Goal: Check status: Check status

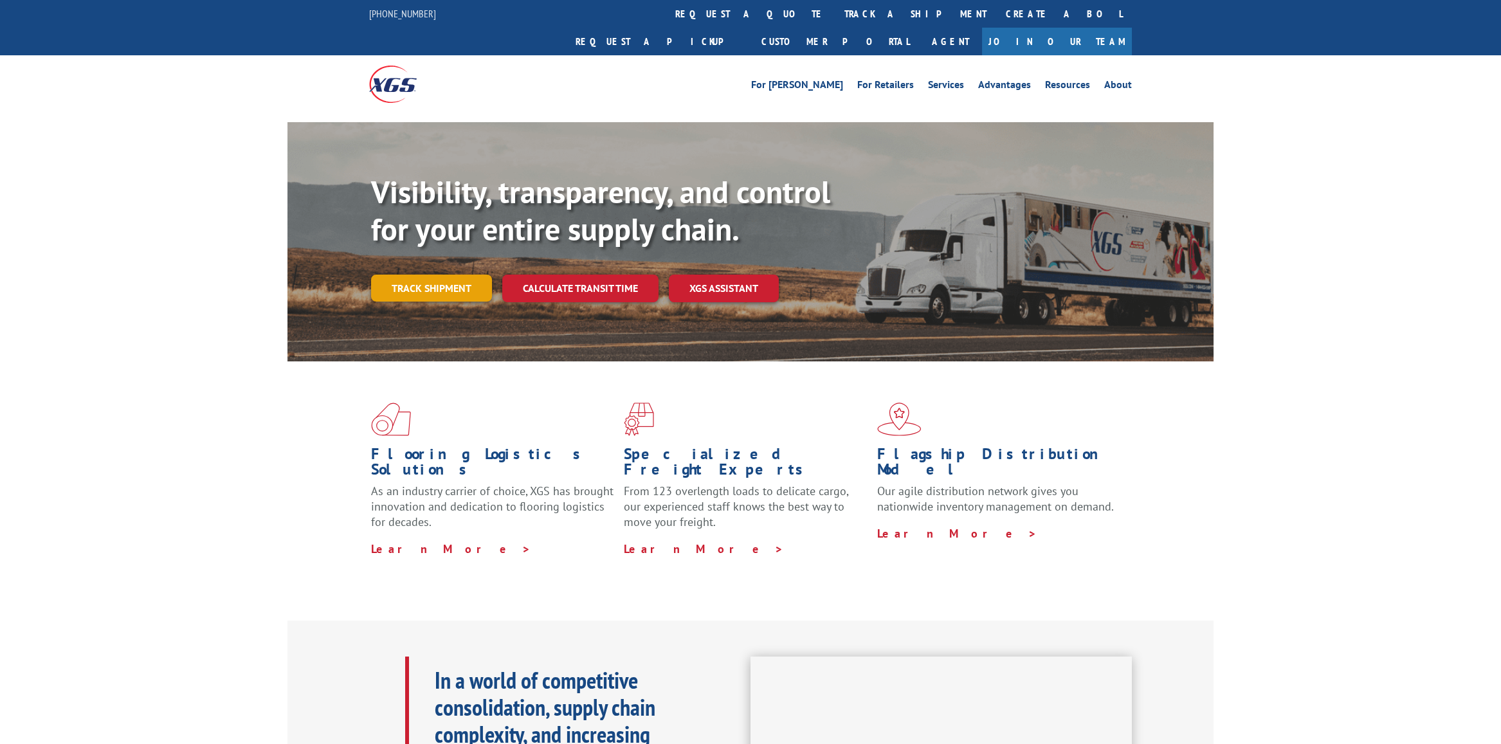
click at [422, 275] on link "Track shipment" at bounding box center [431, 288] width 121 height 27
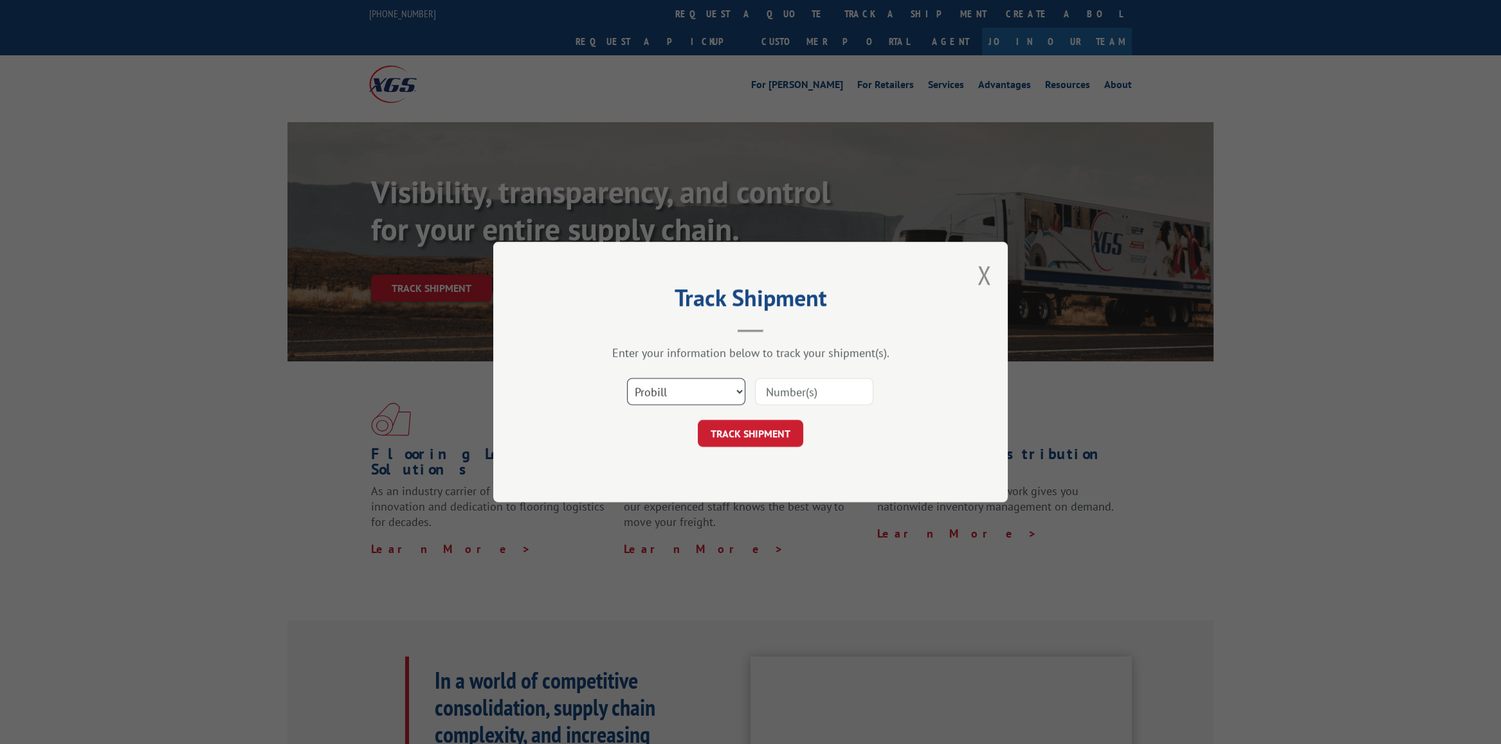
click at [710, 396] on select "Select category... Probill BOL PO" at bounding box center [686, 391] width 118 height 27
select select "bol"
click at [627, 378] on select "Select category... Probill BOL PO" at bounding box center [686, 391] width 118 height 27
click at [785, 388] on input at bounding box center [814, 391] width 118 height 27
type input "2878885"
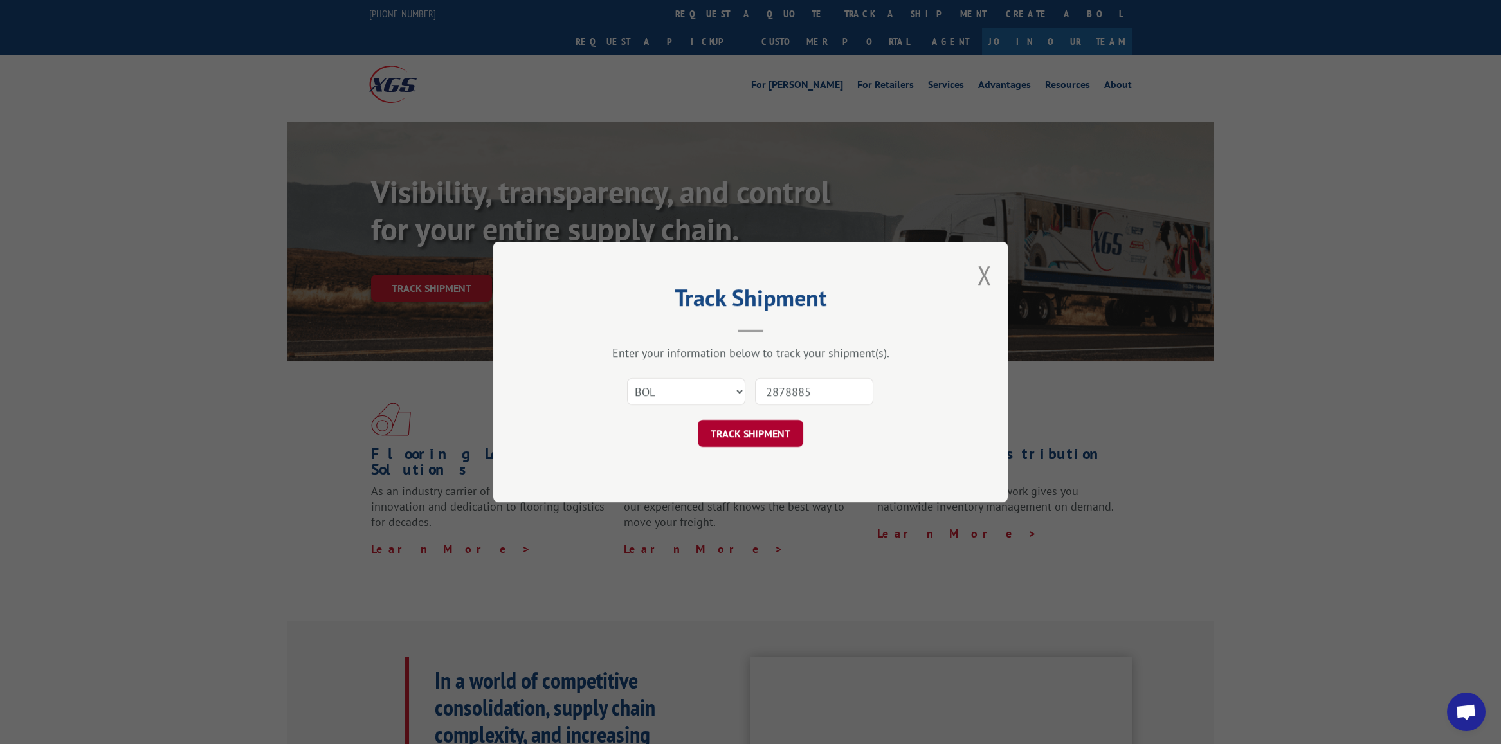
click at [749, 436] on button "TRACK SHIPMENT" at bounding box center [751, 433] width 106 height 27
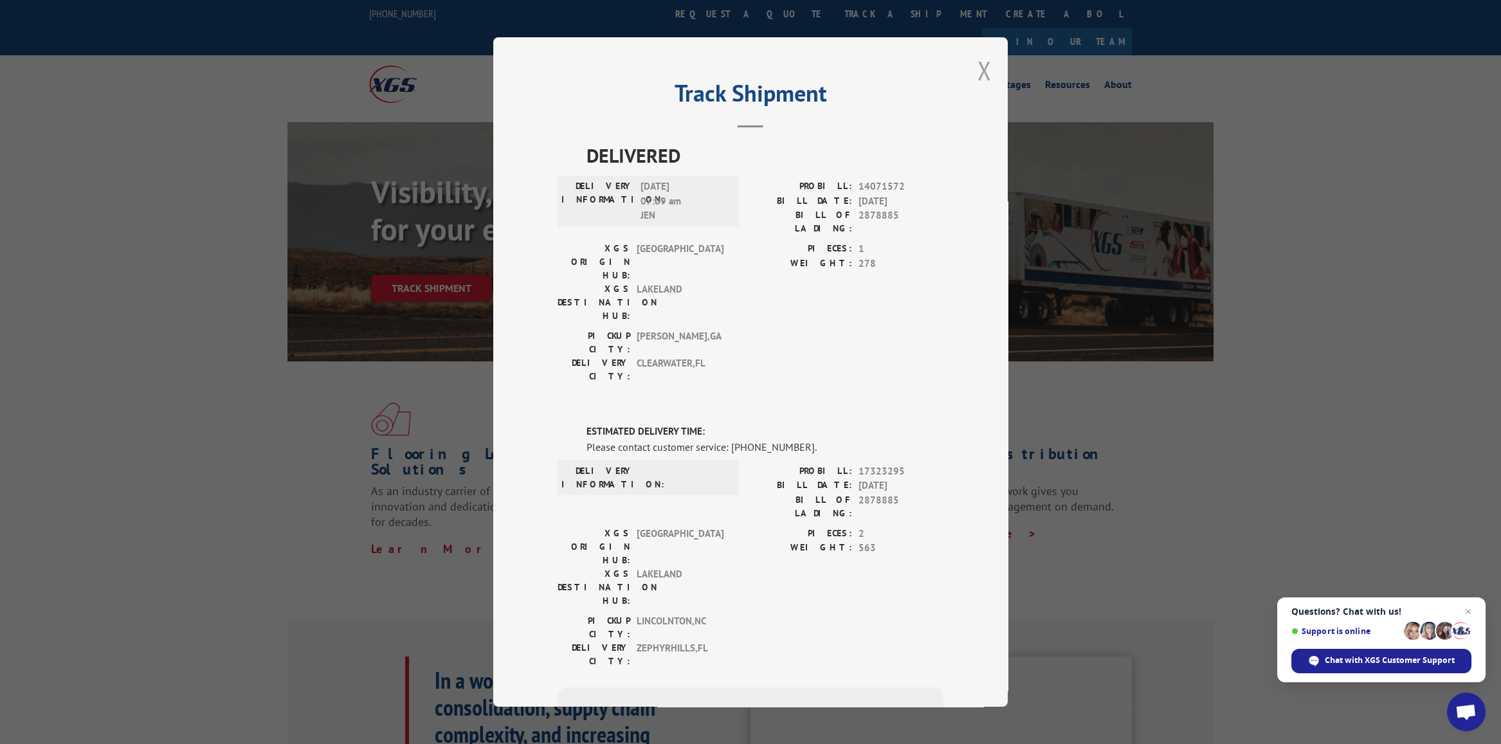
click at [979, 69] on button "Close modal" at bounding box center [985, 70] width 14 height 34
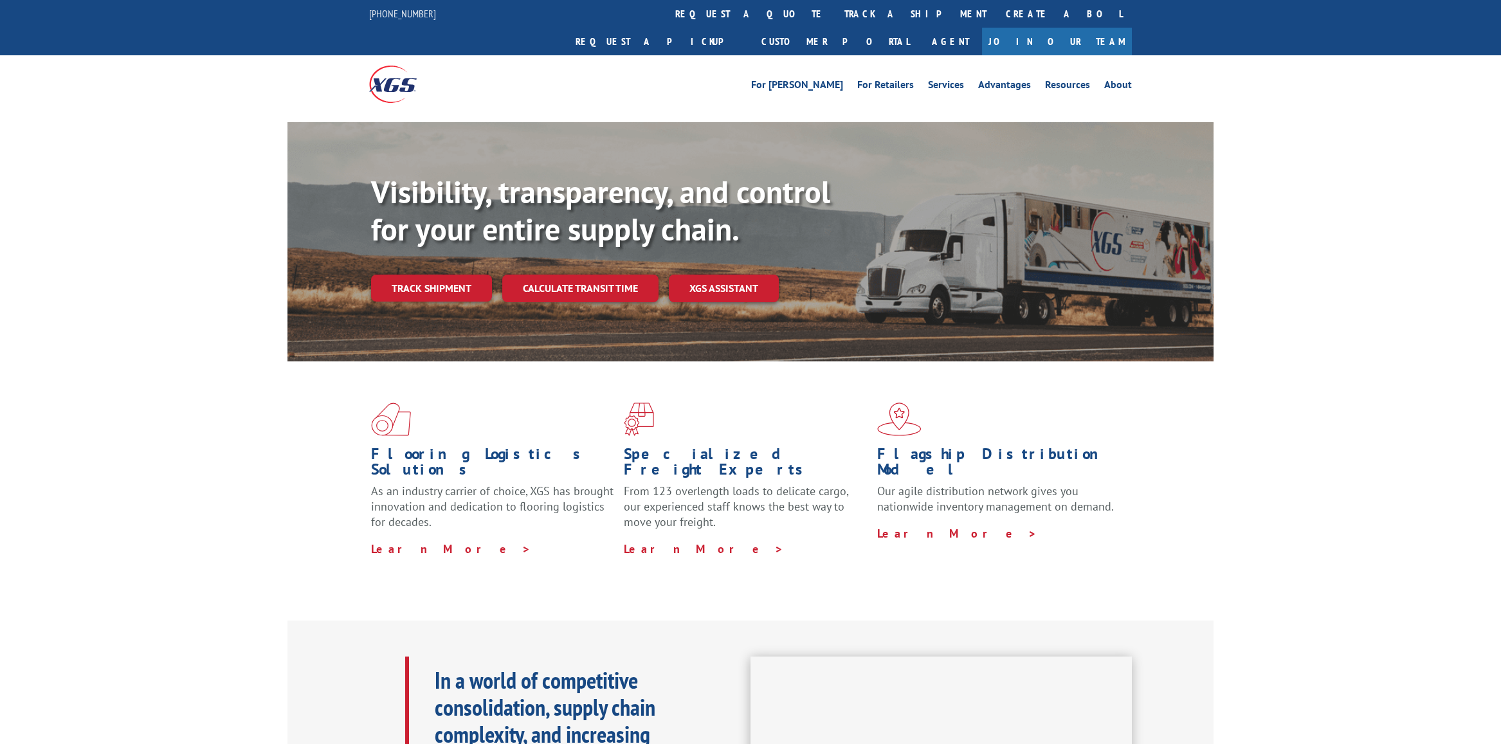
click at [429, 273] on div "Visibility, transparency, and control for your entire supply chain. Track shipm…" at bounding box center [792, 263] width 843 height 179
click at [434, 275] on link "Track shipment" at bounding box center [431, 288] width 121 height 27
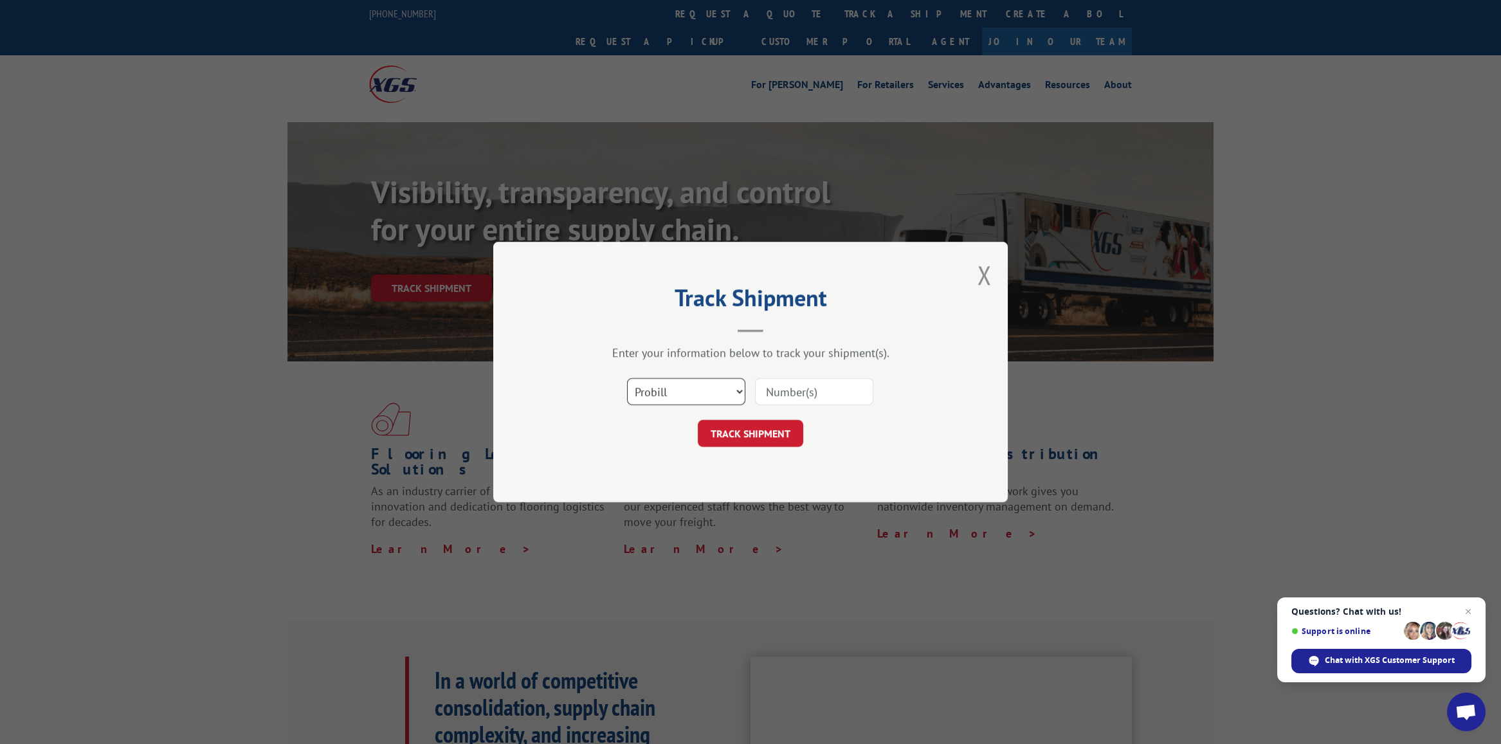
click at [698, 394] on select "Select category... Probill BOL PO" at bounding box center [686, 391] width 118 height 27
select select "bol"
click at [627, 378] on select "Select category... Probill BOL PO" at bounding box center [686, 391] width 118 height 27
click at [776, 394] on input at bounding box center [814, 391] width 118 height 27
type input "2878885"
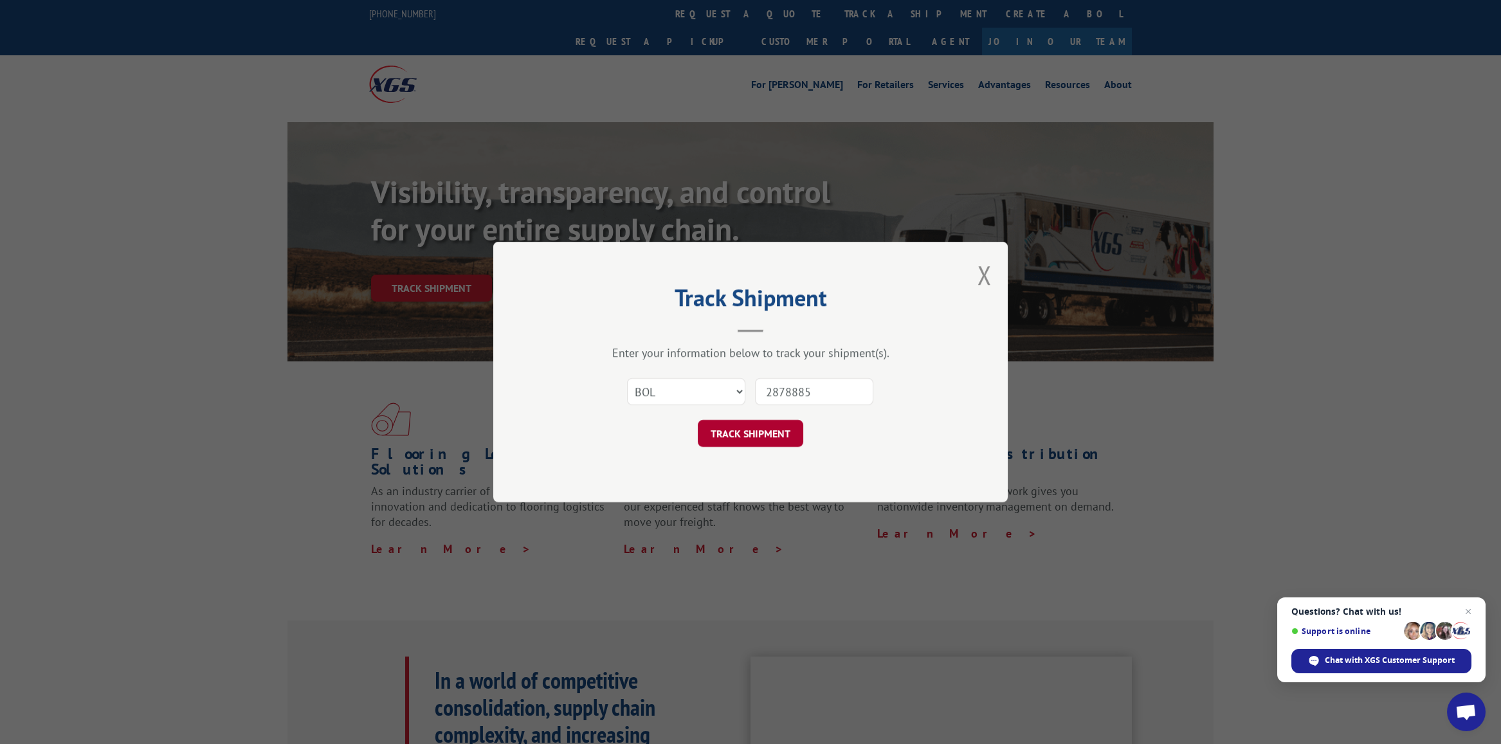
click at [759, 439] on button "TRACK SHIPMENT" at bounding box center [751, 433] width 106 height 27
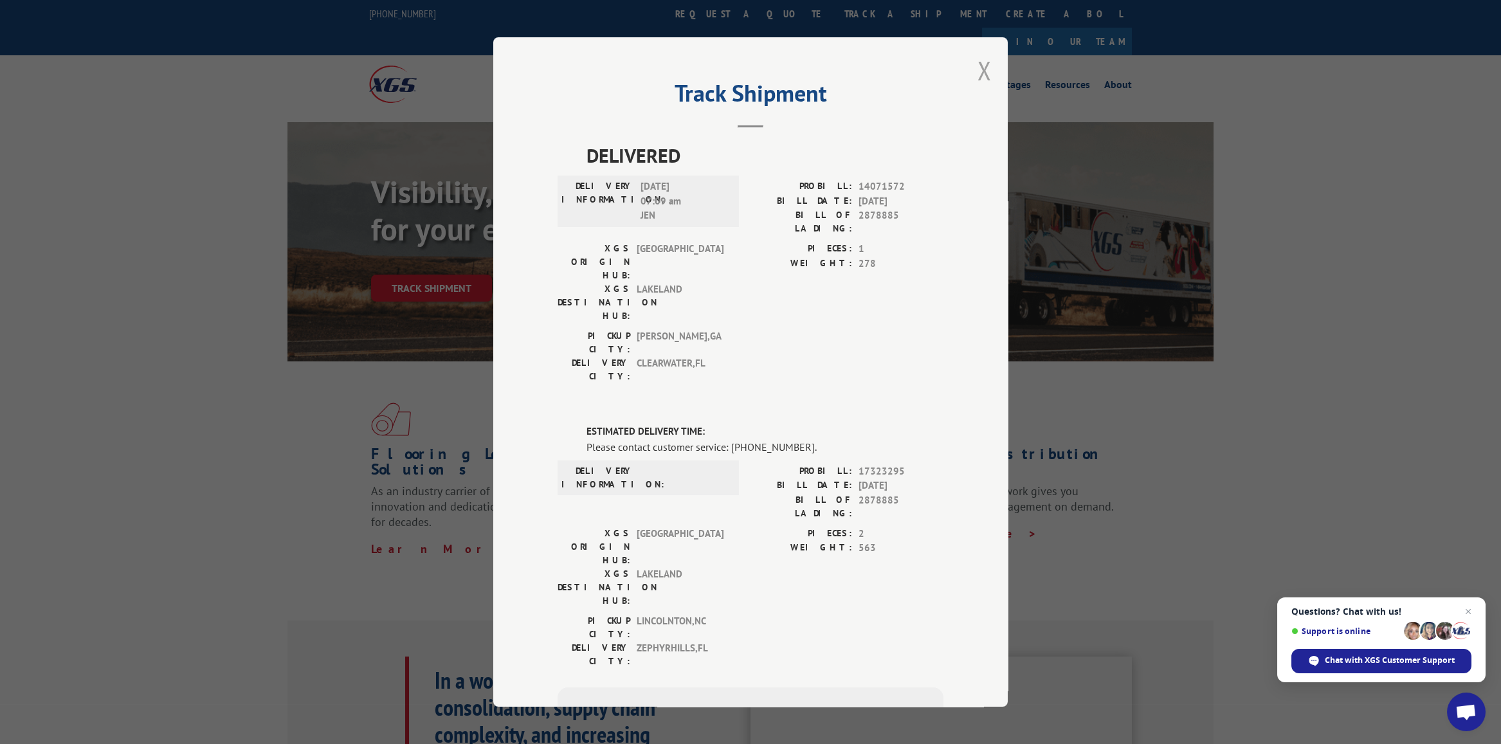
click at [981, 68] on button "Close modal" at bounding box center [985, 70] width 14 height 34
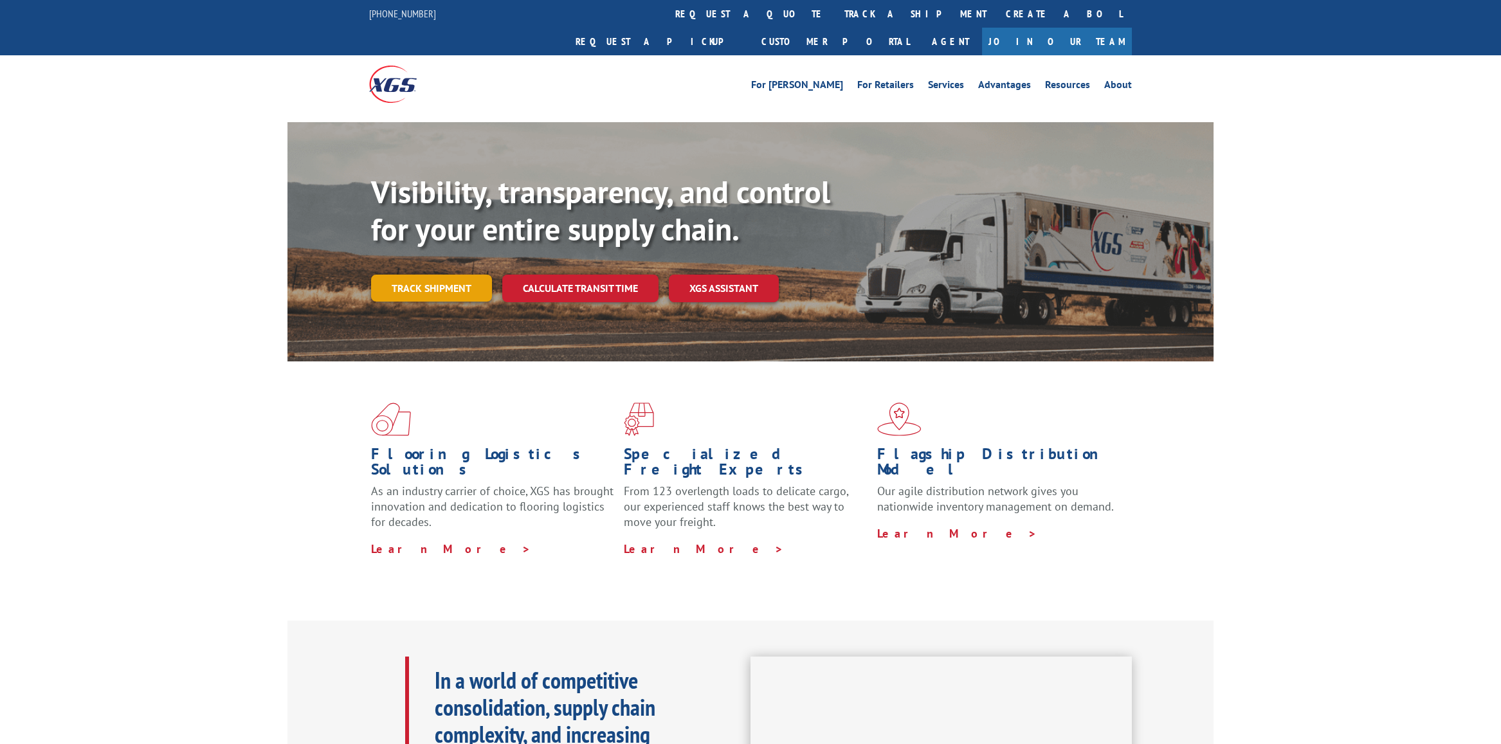
click at [416, 275] on link "Track shipment" at bounding box center [431, 288] width 121 height 27
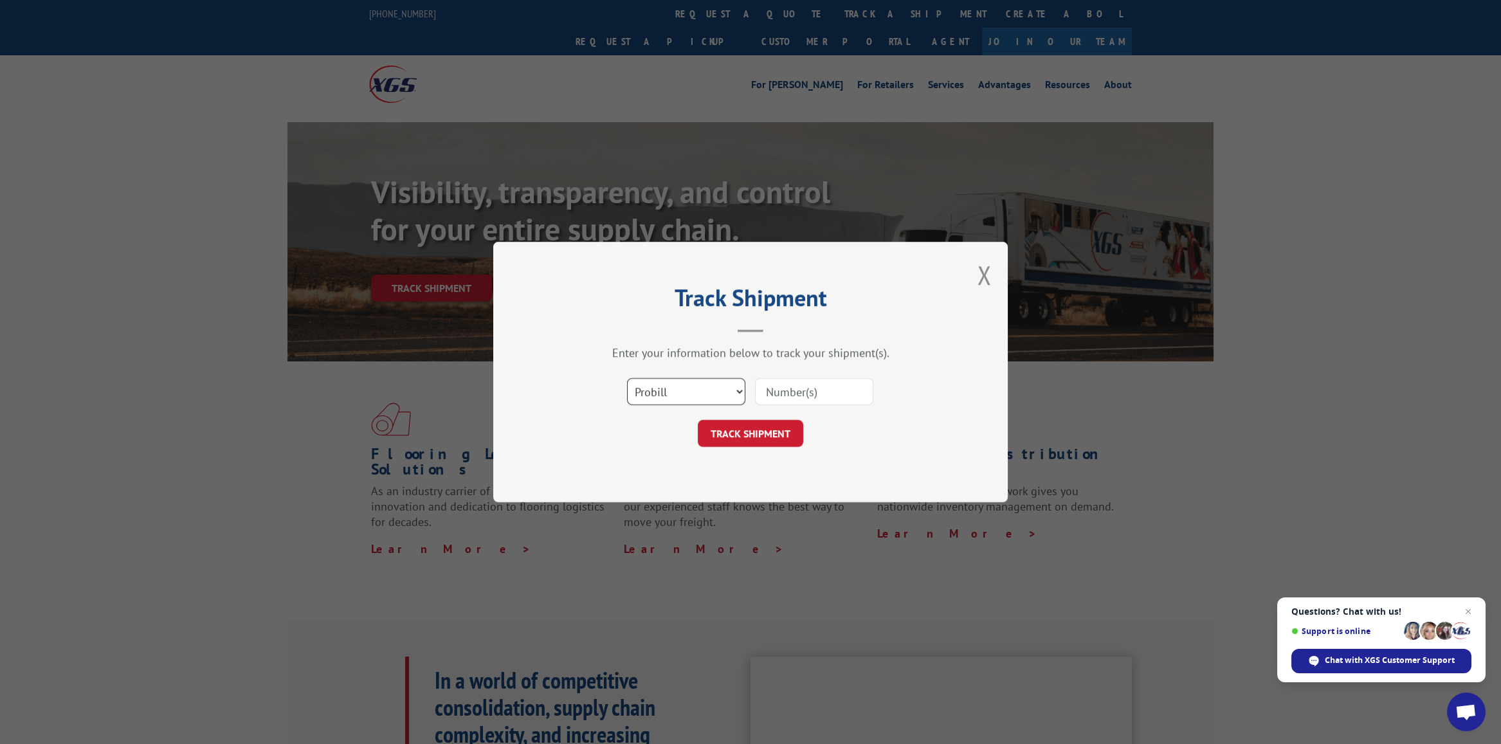
click at [723, 391] on select "Select category... Probill BOL PO" at bounding box center [686, 391] width 118 height 27
select select "bol"
click at [627, 378] on select "Select category... Probill BOL PO" at bounding box center [686, 391] width 118 height 27
click at [793, 388] on input at bounding box center [814, 391] width 118 height 27
type input "2878885"
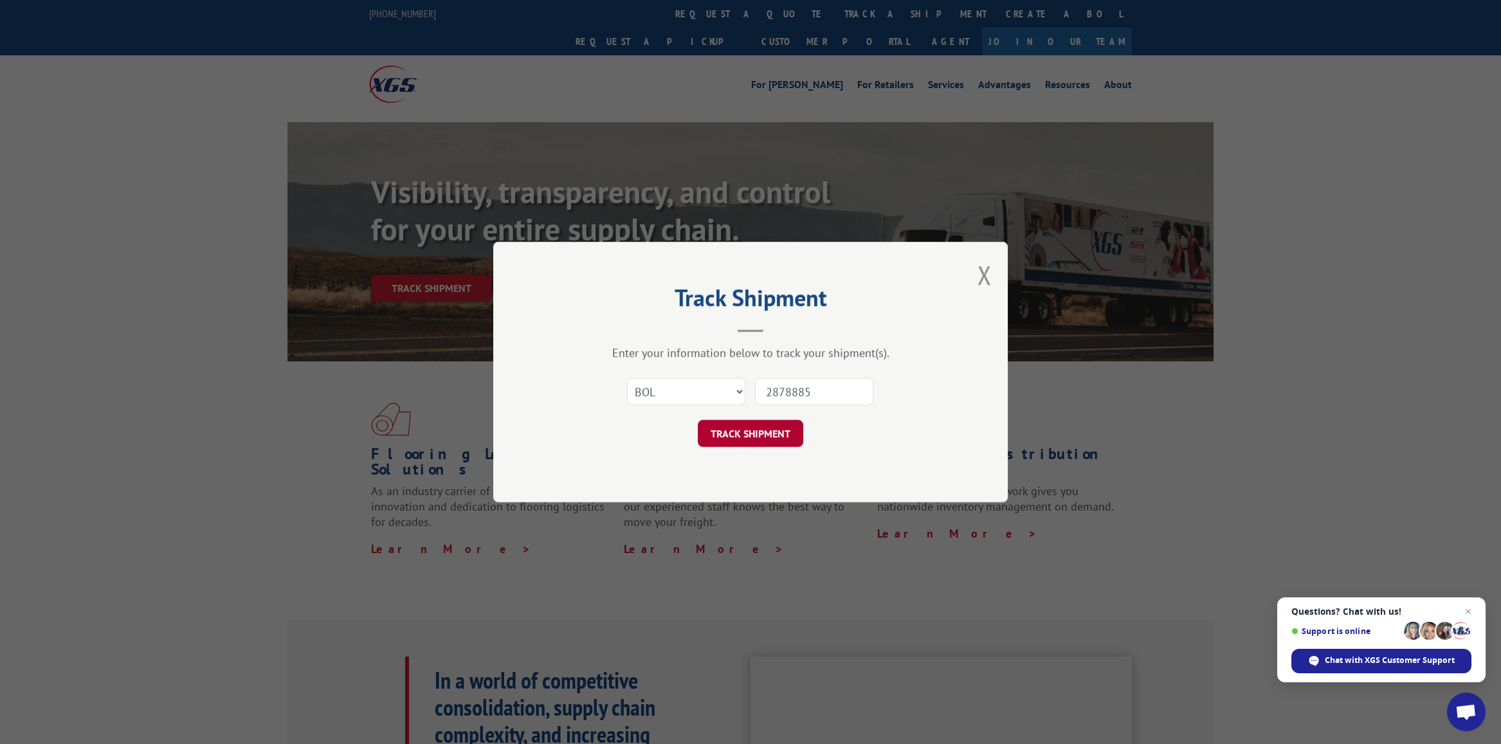
click at [763, 439] on button "TRACK SHIPMENT" at bounding box center [751, 433] width 106 height 27
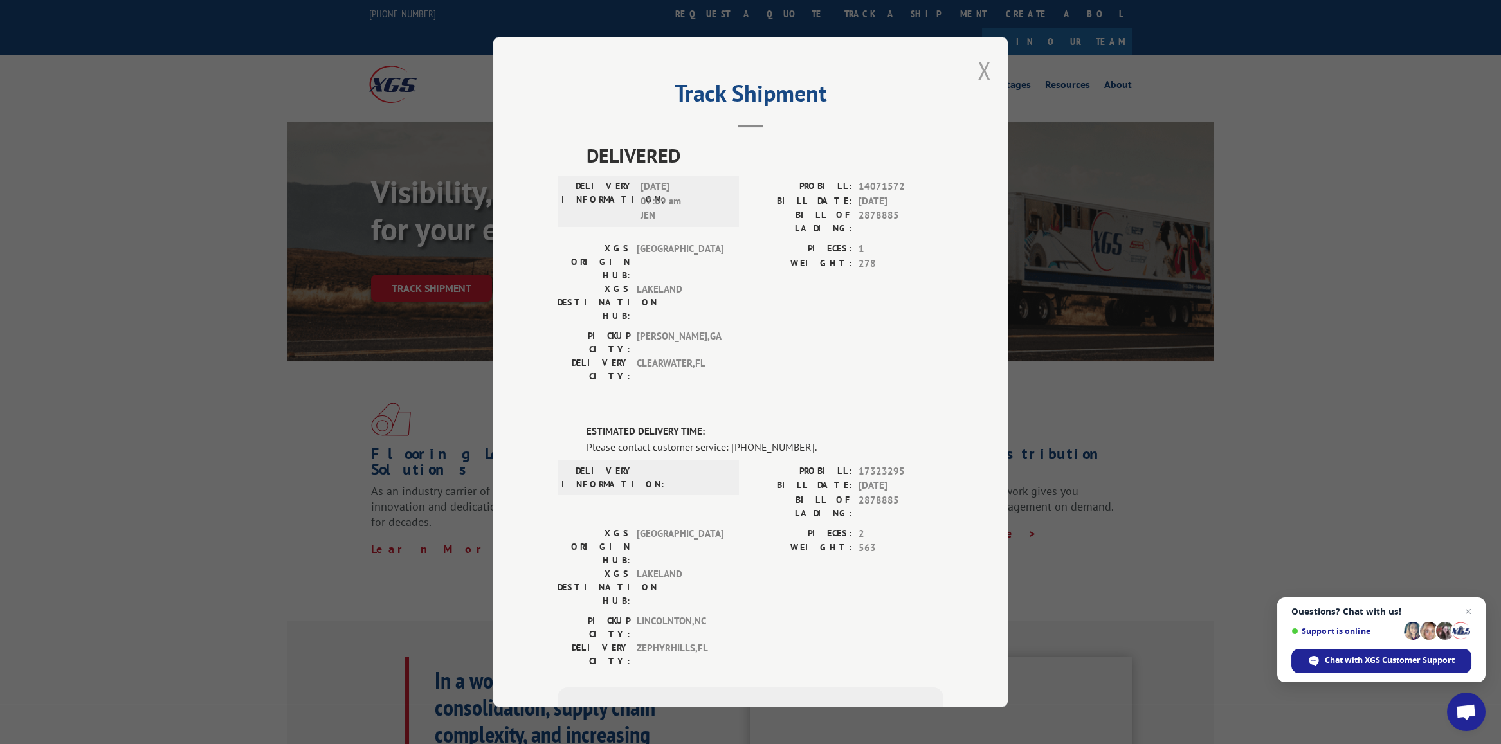
click at [980, 69] on button "Close modal" at bounding box center [985, 70] width 14 height 34
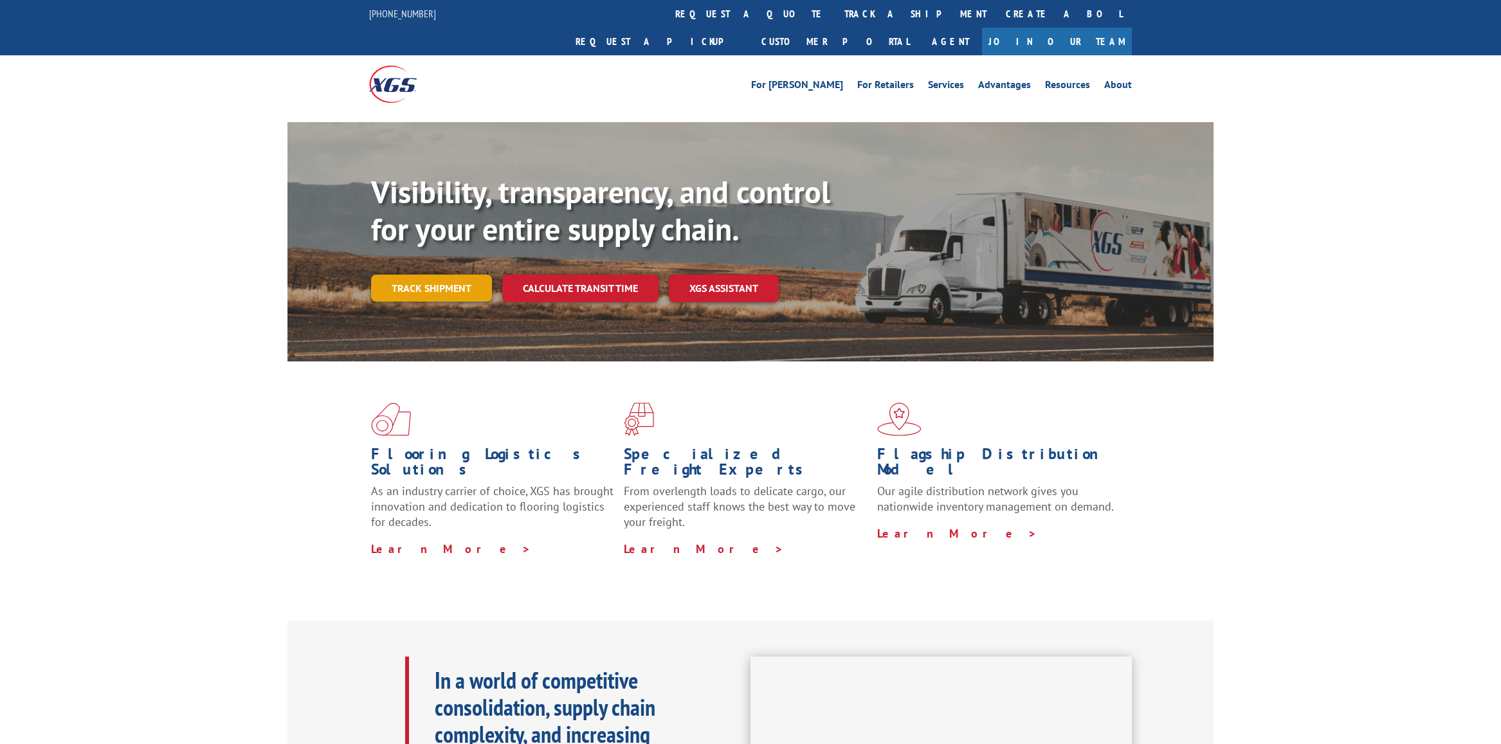
click at [423, 275] on link "Track shipment" at bounding box center [431, 288] width 121 height 27
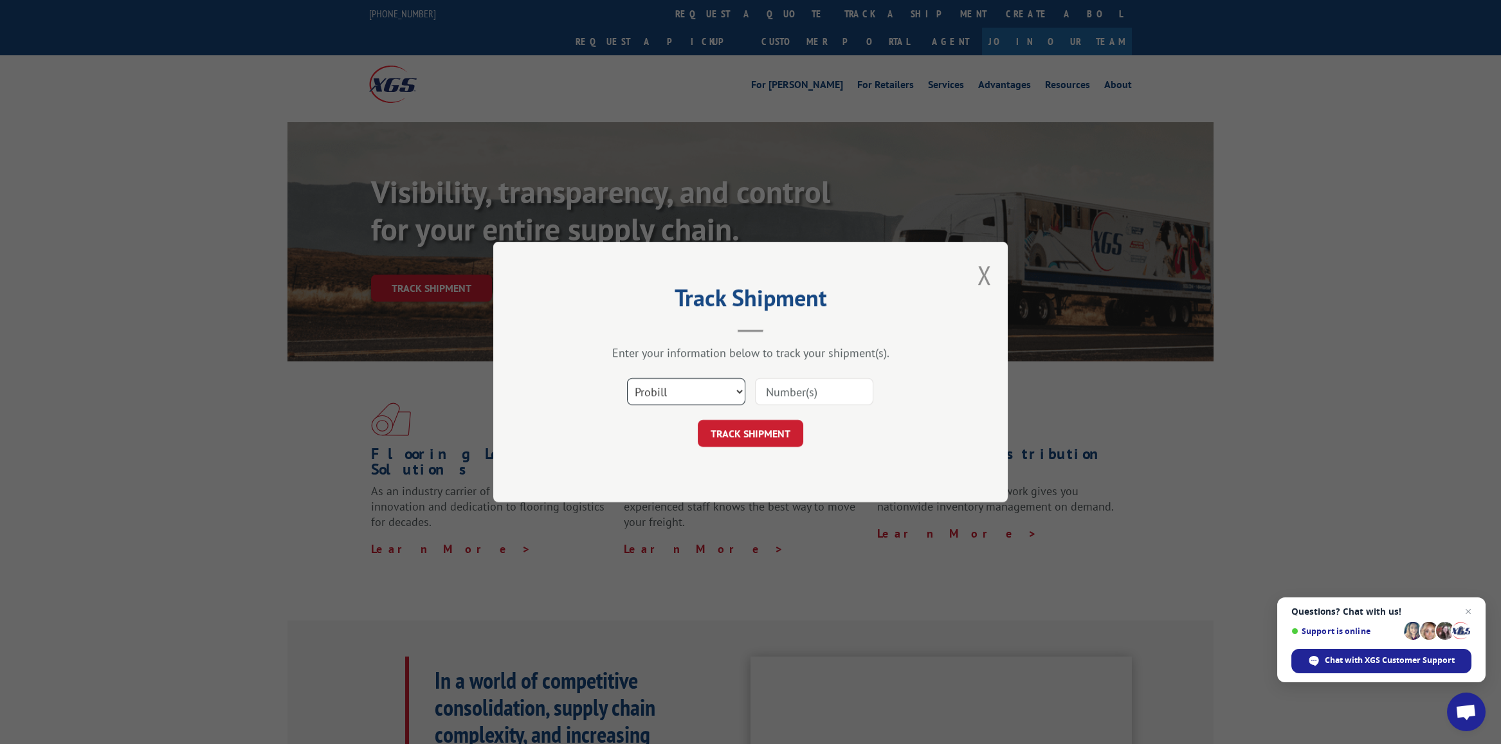
click at [699, 389] on select "Select category... Probill BOL PO" at bounding box center [686, 391] width 118 height 27
select select "bol"
click at [627, 378] on select "Select category... Probill BOL PO" at bounding box center [686, 391] width 118 height 27
click at [793, 389] on input at bounding box center [814, 391] width 118 height 27
type input "2878885"
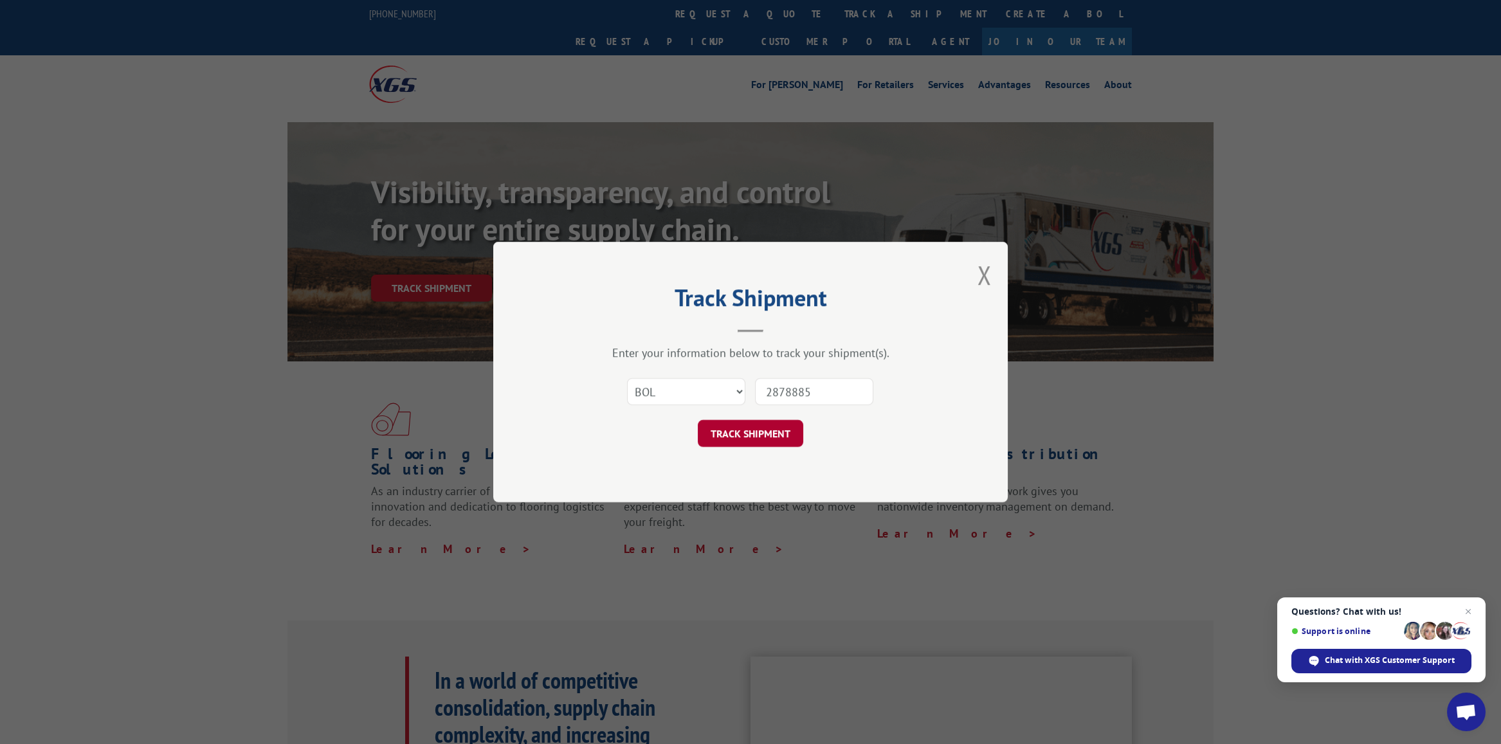
click at [753, 434] on button "TRACK SHIPMENT" at bounding box center [751, 433] width 106 height 27
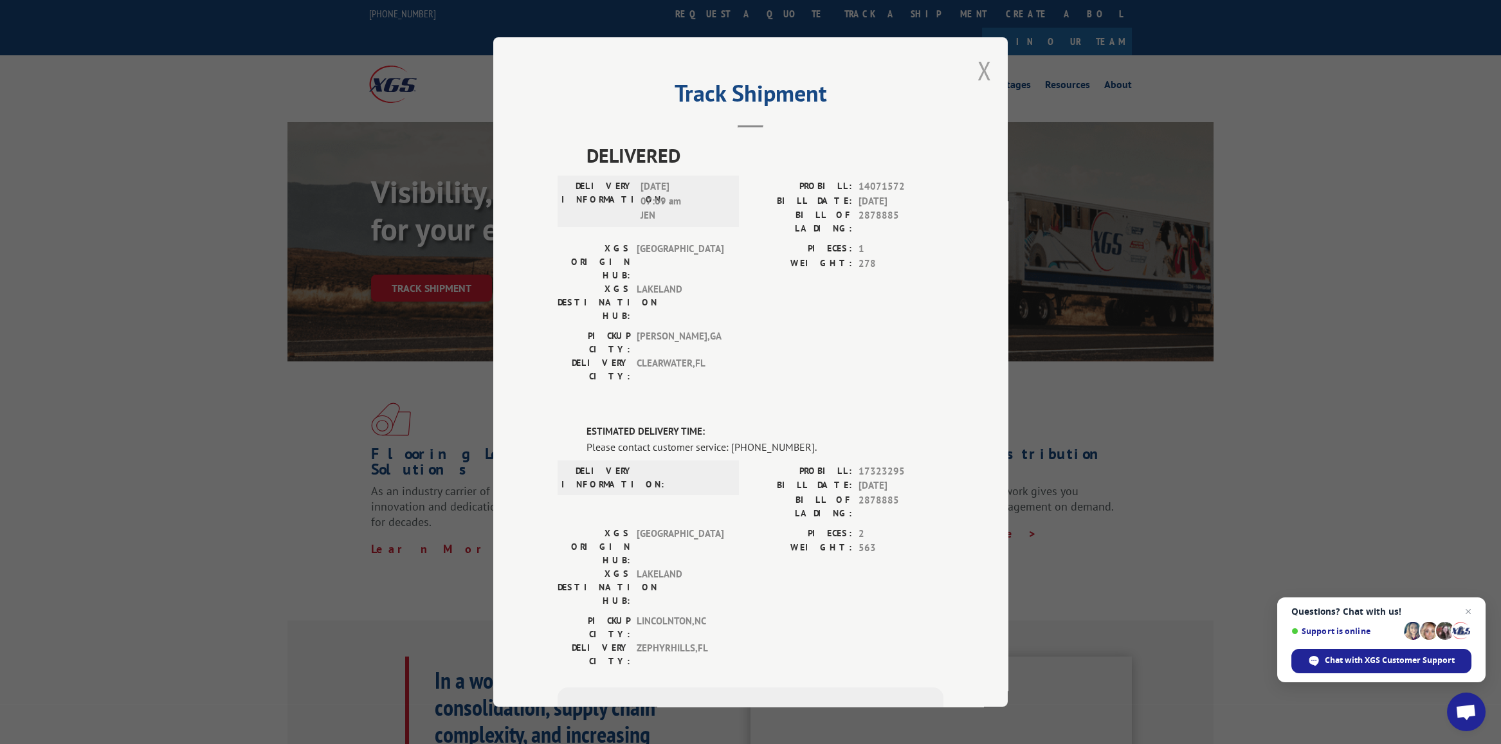
click at [982, 70] on button "Close modal" at bounding box center [985, 70] width 14 height 34
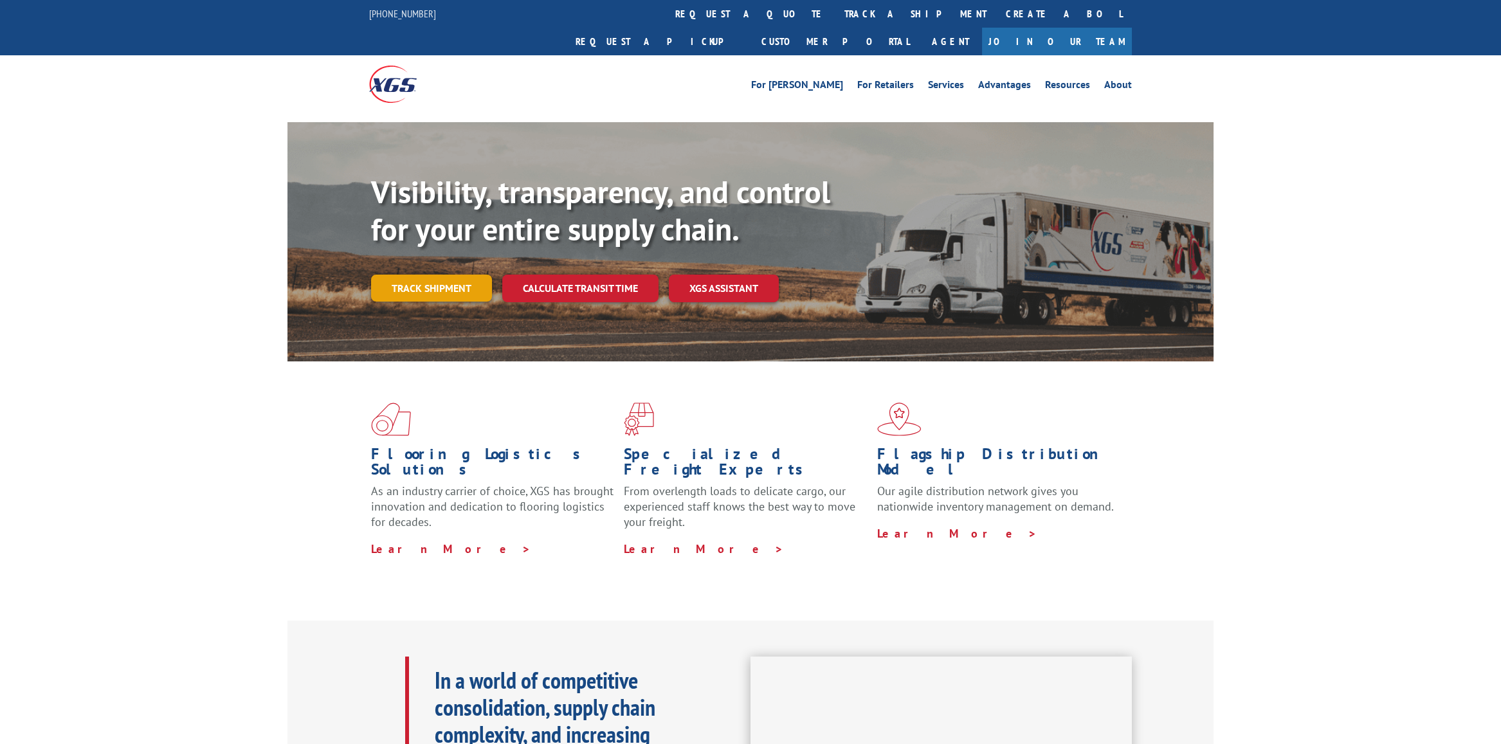
click at [424, 275] on link "Track shipment" at bounding box center [431, 288] width 121 height 27
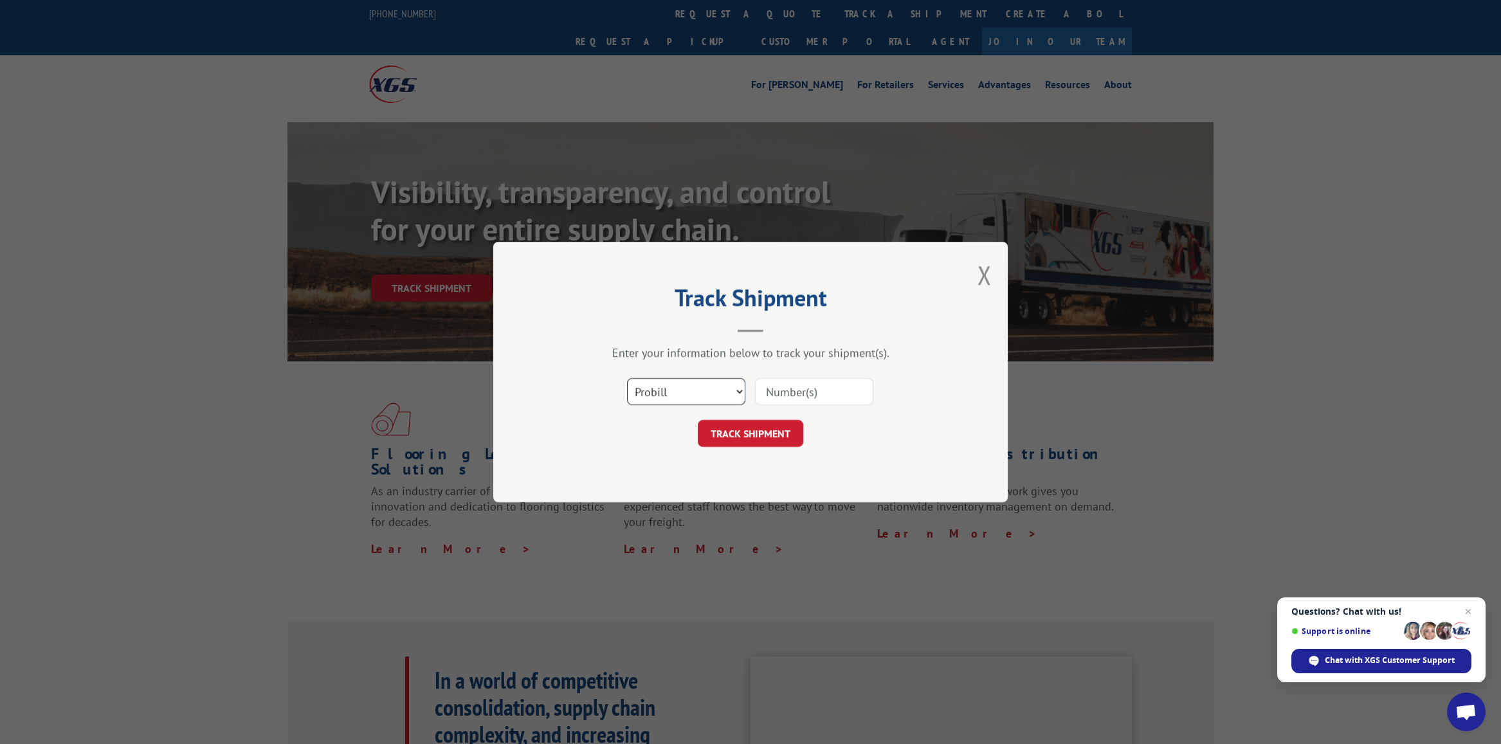
click at [701, 402] on select "Select category... Probill BOL PO" at bounding box center [686, 391] width 118 height 27
click at [699, 397] on select "Select category... Probill BOL PO" at bounding box center [686, 391] width 118 height 27
select select "bol"
click at [627, 378] on select "Select category... Probill BOL PO" at bounding box center [686, 391] width 118 height 27
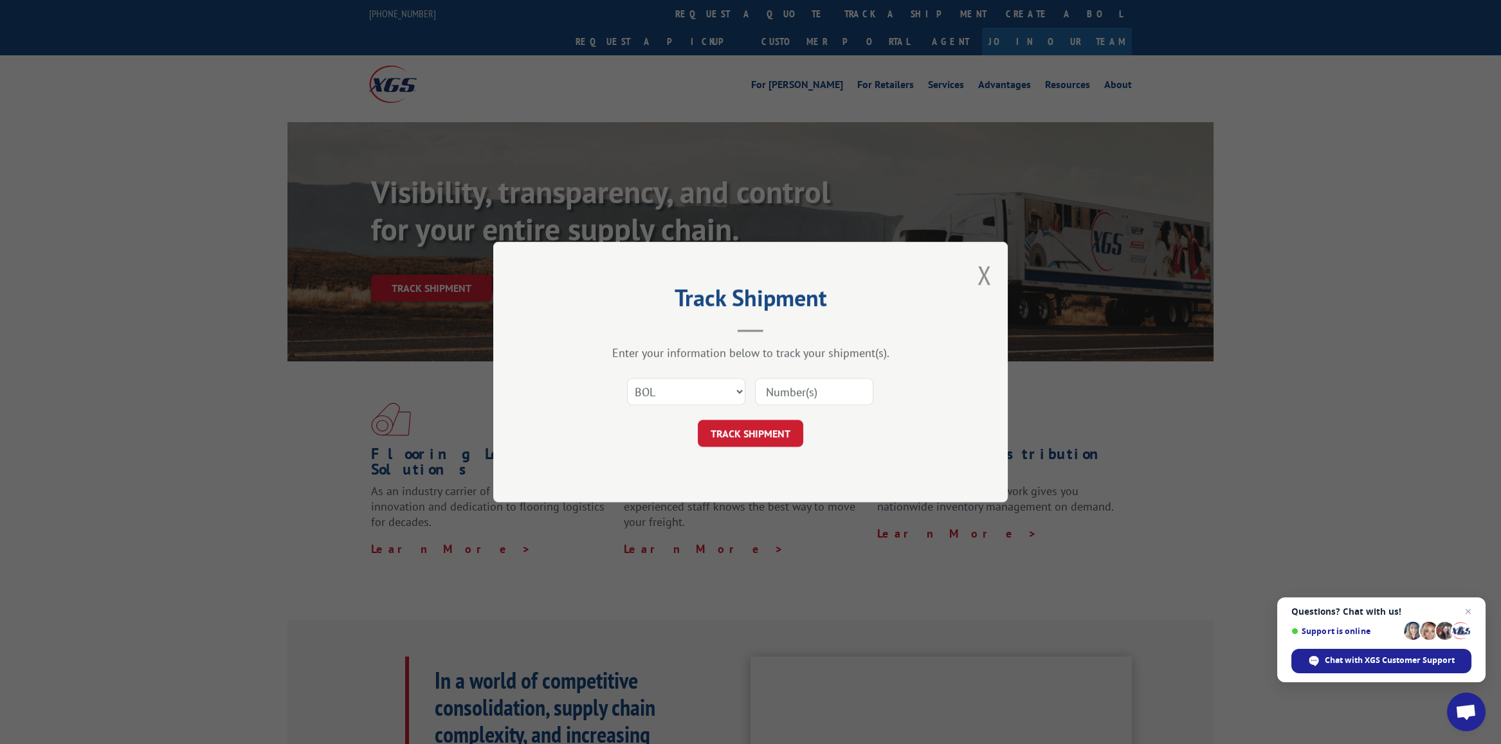
click at [764, 392] on input at bounding box center [814, 391] width 118 height 27
type input "2878885"
click at [733, 447] on div "Track Shipment Enter your information below to track your shipment(s). Select c…" at bounding box center [750, 372] width 515 height 261
click at [735, 434] on button "TRACK SHIPMENT" at bounding box center [751, 433] width 106 height 27
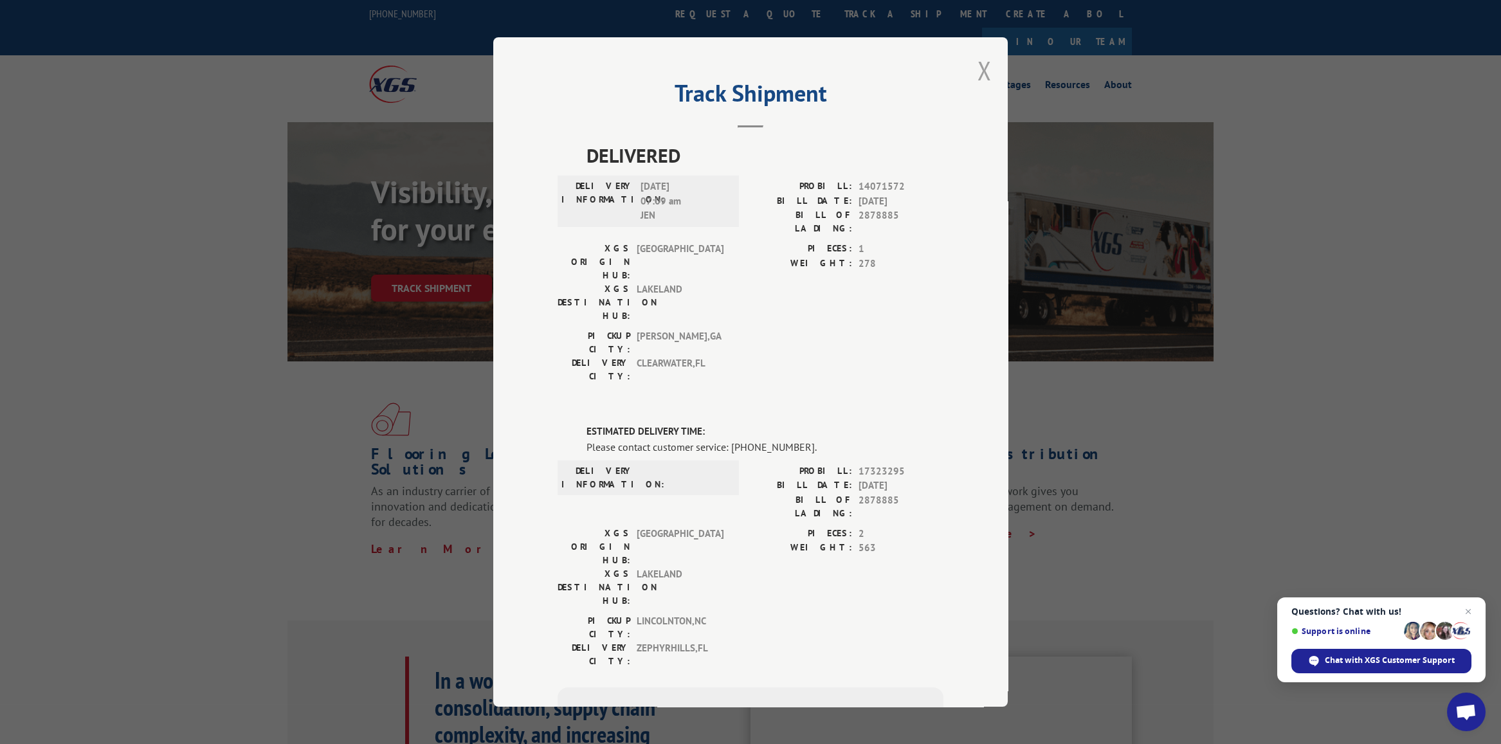
click at [979, 66] on button "Close modal" at bounding box center [985, 70] width 14 height 34
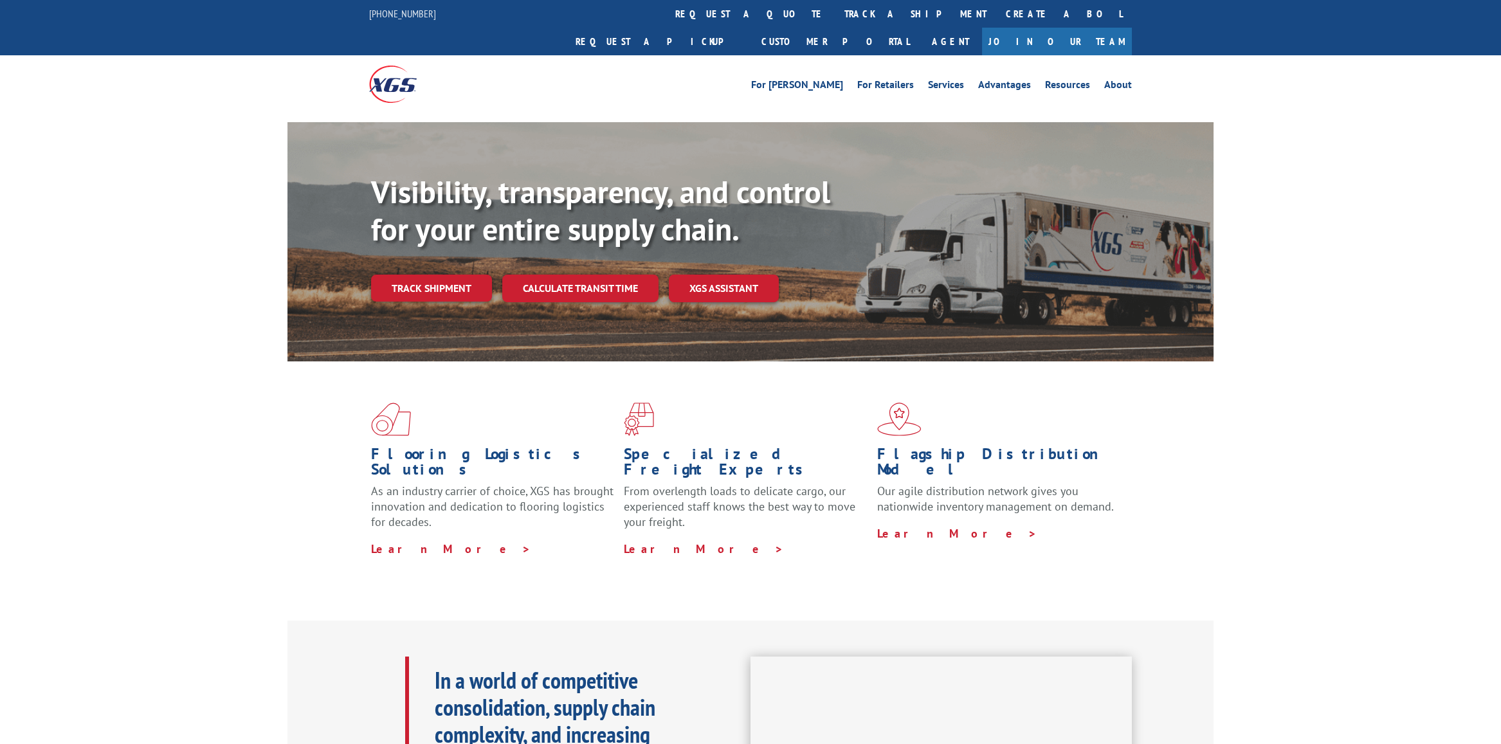
click at [414, 275] on link "Track shipment" at bounding box center [431, 288] width 121 height 27
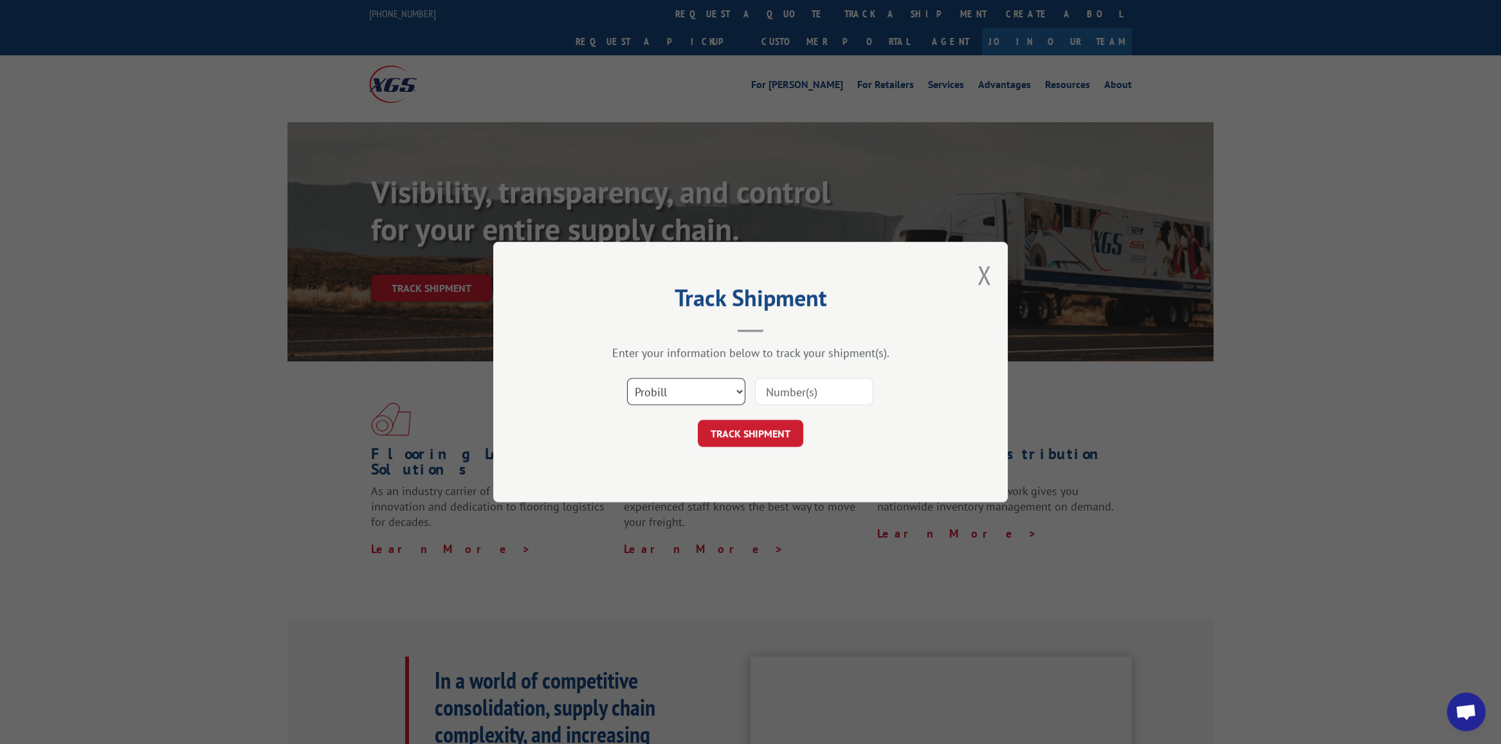
click at [716, 387] on select "Select category... Probill BOL PO" at bounding box center [686, 391] width 118 height 27
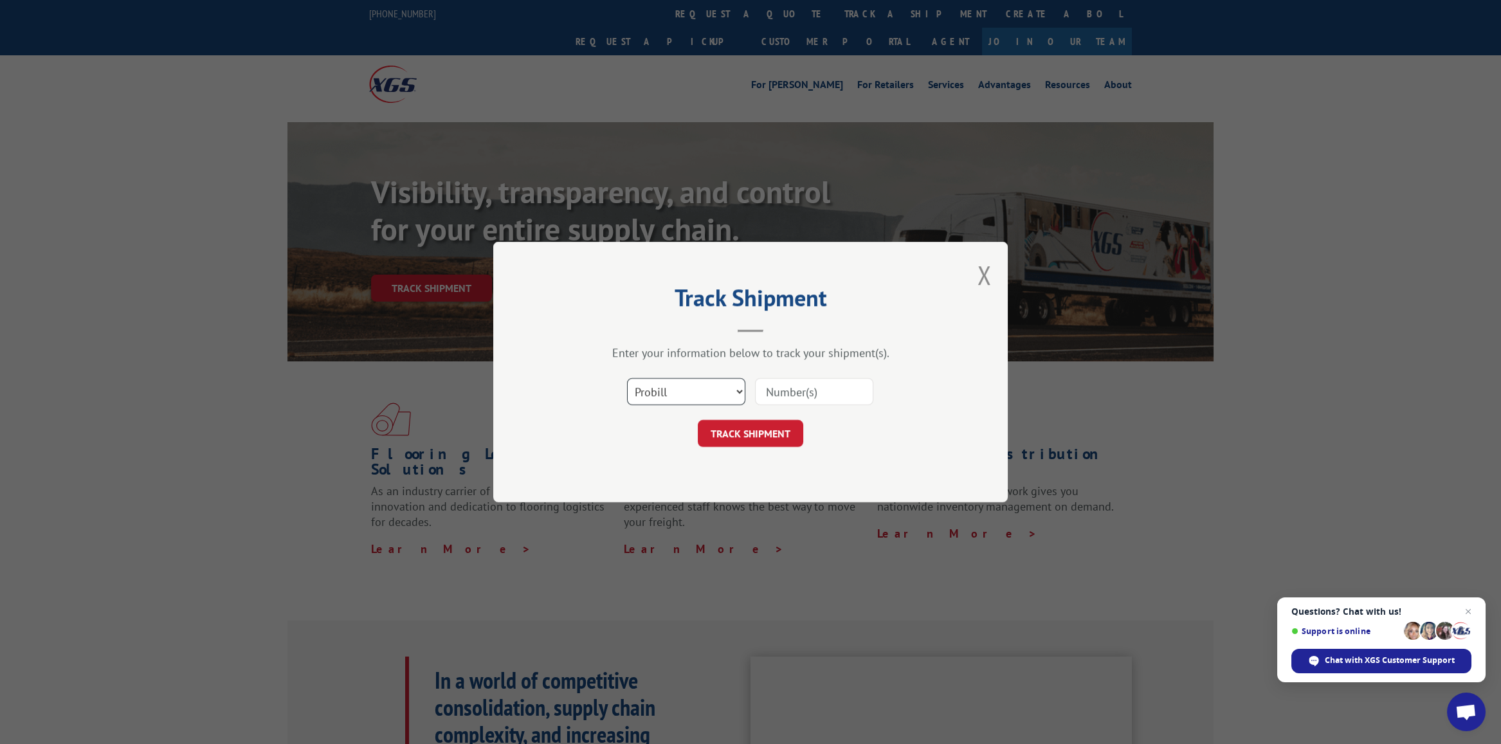
select select "bol"
click at [627, 378] on select "Select category... Probill BOL PO" at bounding box center [686, 391] width 118 height 27
click at [800, 395] on input at bounding box center [814, 391] width 118 height 27
type input "2878885"
click at [750, 434] on button "TRACK SHIPMENT" at bounding box center [751, 433] width 106 height 27
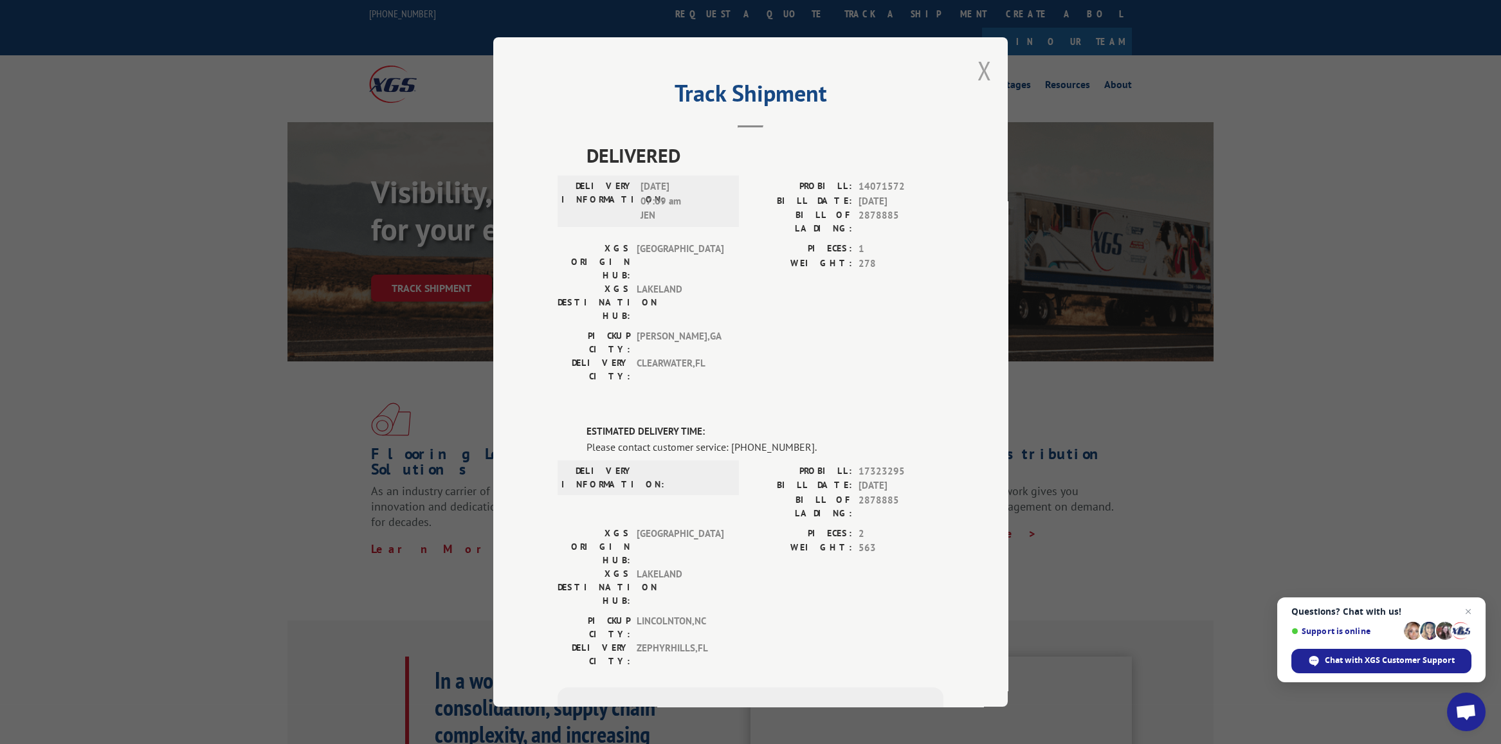
click at [981, 67] on button "Close modal" at bounding box center [985, 70] width 14 height 34
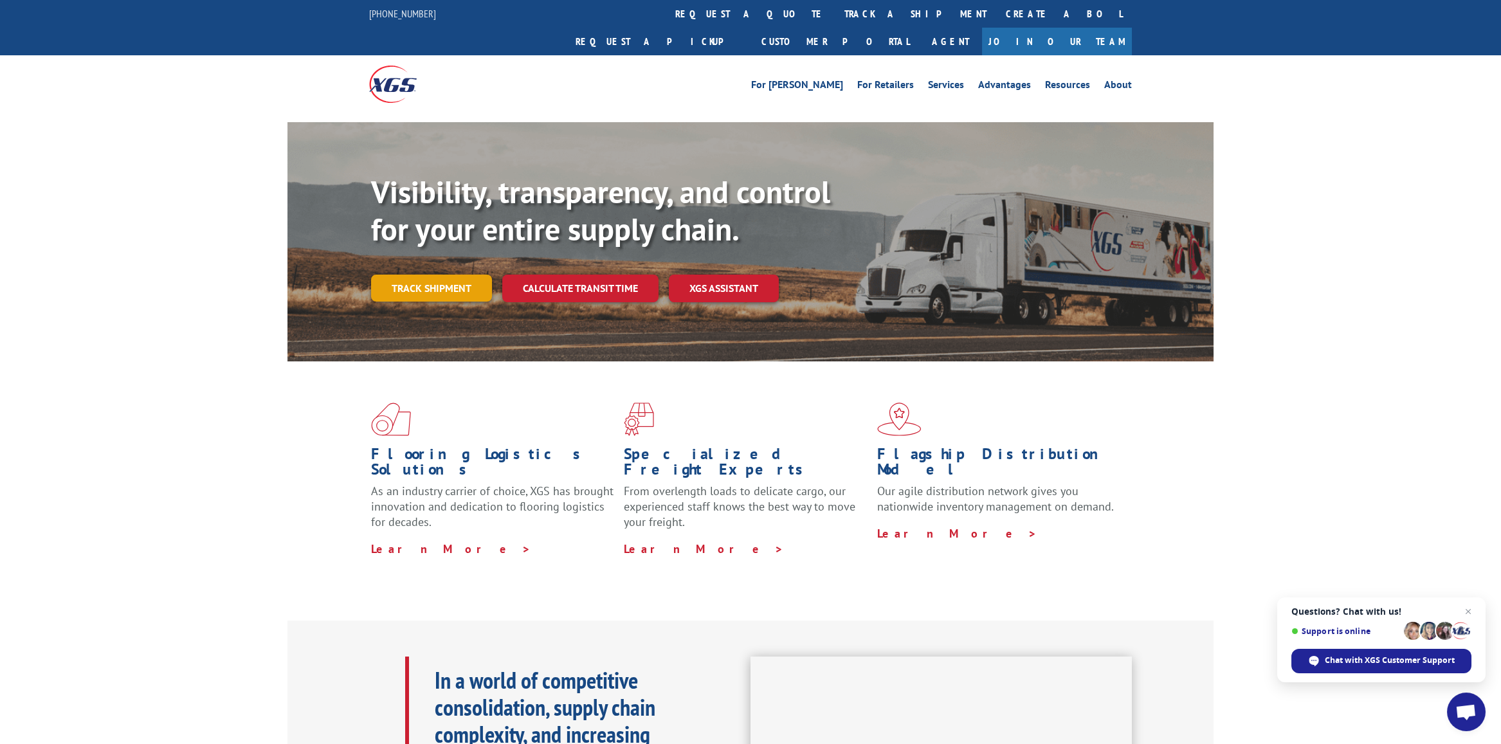
click at [439, 275] on link "Track shipment" at bounding box center [431, 288] width 121 height 27
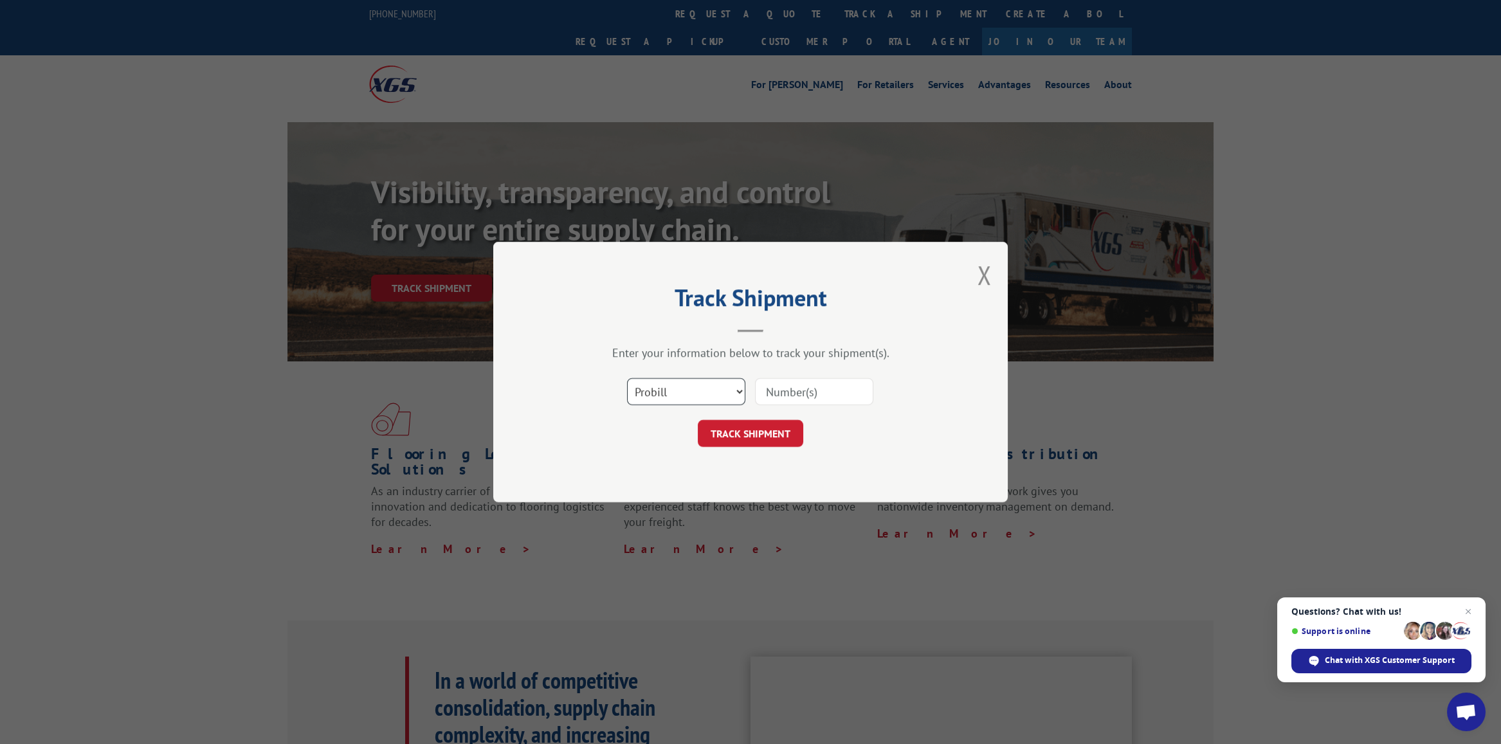
click at [677, 394] on select "Select category... Probill BOL PO" at bounding box center [686, 391] width 118 height 27
select select "po"
click at [627, 378] on select "Select category... Probill BOL PO" at bounding box center [686, 391] width 118 height 27
click at [782, 394] on input at bounding box center [814, 391] width 118 height 27
type input "29542624"
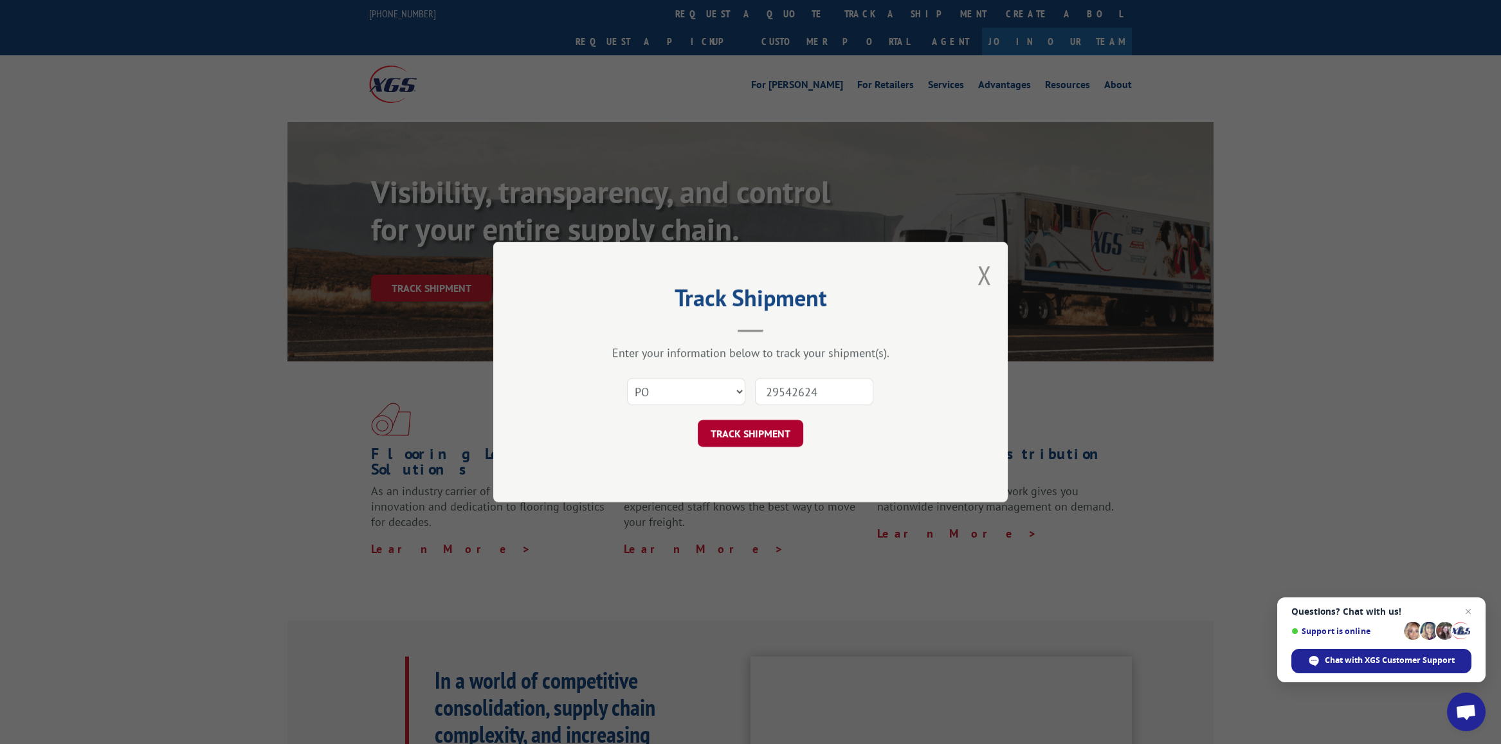
click at [764, 432] on button "TRACK SHIPMENT" at bounding box center [751, 433] width 106 height 27
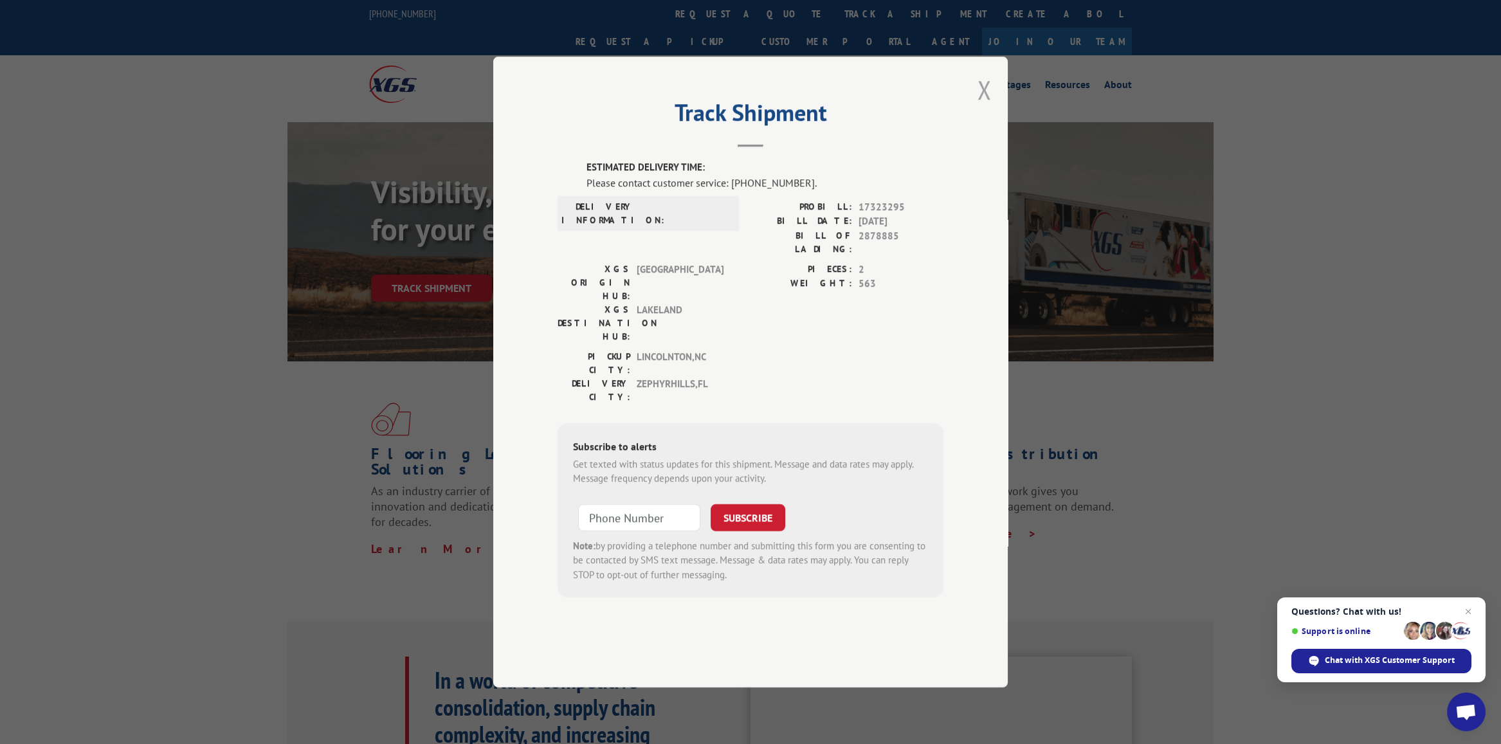
click at [985, 107] on button "Close modal" at bounding box center [985, 90] width 14 height 34
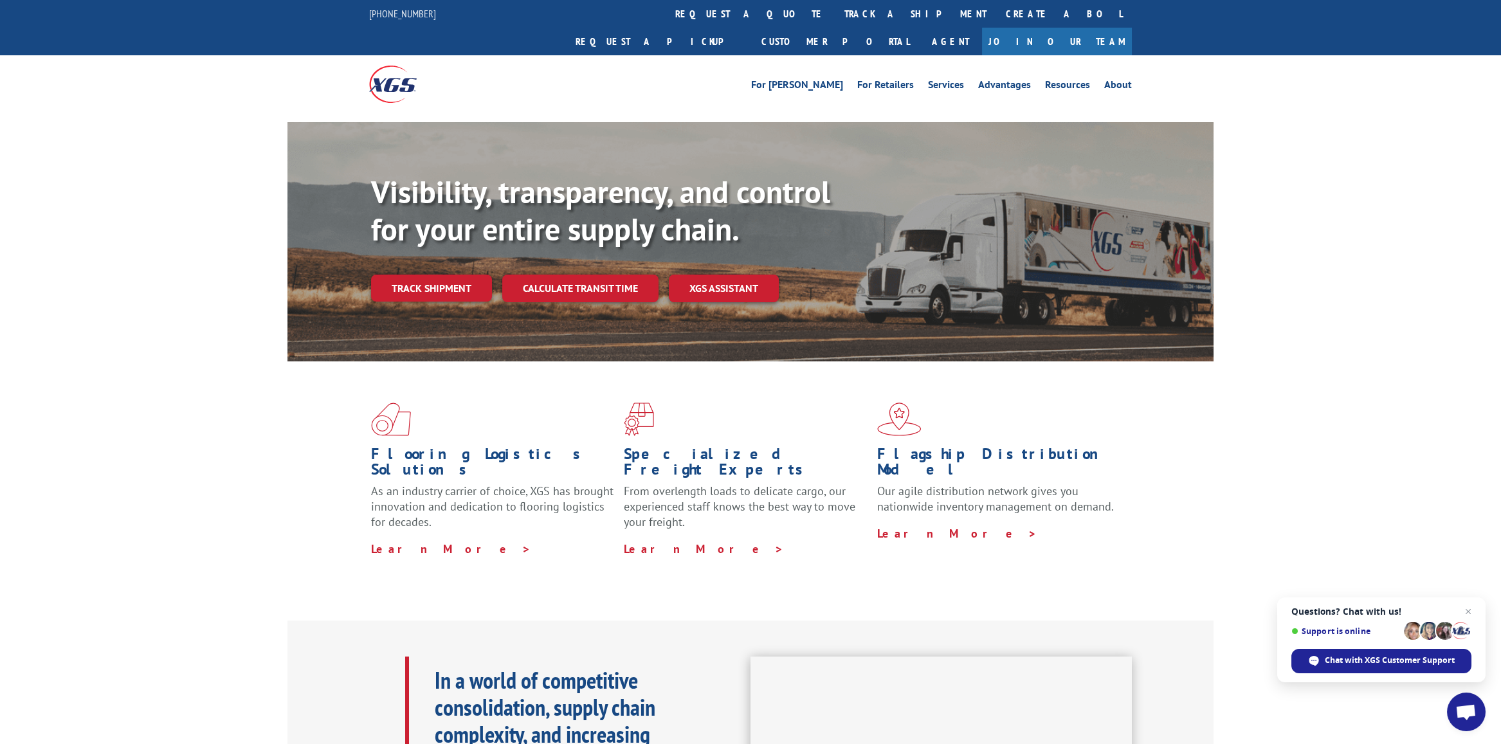
click at [210, 517] on div "Flooring Logistics Solutions As an industry carrier of choice, XGS has brought …" at bounding box center [750, 491] width 1501 height 259
